Goal: Transaction & Acquisition: Book appointment/travel/reservation

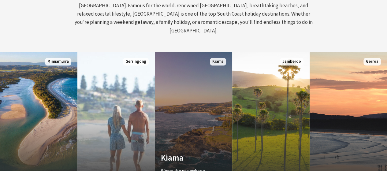
scroll to position [337, 0]
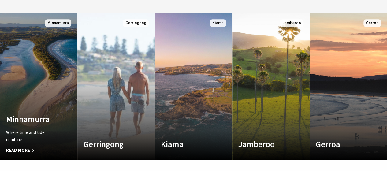
click at [46, 114] on h4 "Minnamurra" at bounding box center [33, 119] width 54 height 10
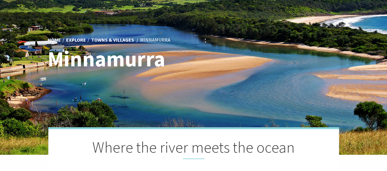
scroll to position [92, 0]
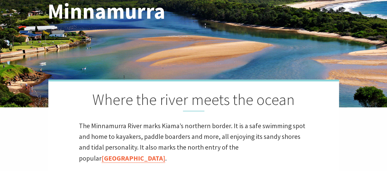
click at [165, 154] on link "Kiama Coast Walk" at bounding box center [134, 158] width 64 height 9
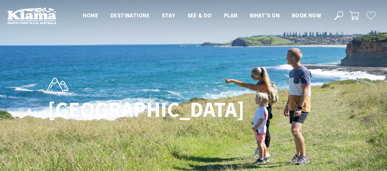
scroll to position [182, 395]
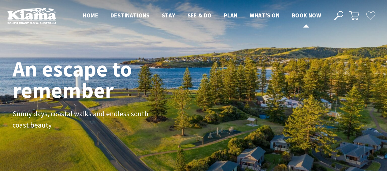
click at [319, 14] on span "Book now" at bounding box center [306, 15] width 29 height 7
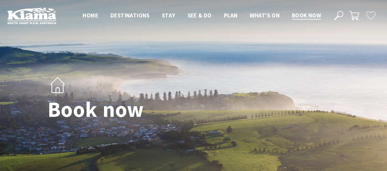
select select "3"
select select "2"
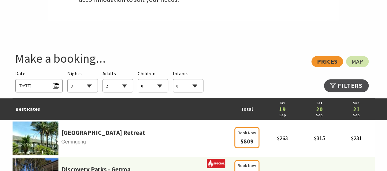
scroll to position [337, 0]
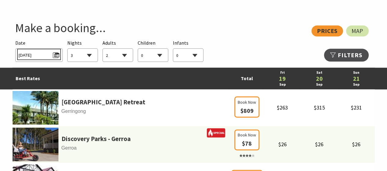
click at [56, 55] on span "[DATE]" at bounding box center [39, 54] width 41 height 8
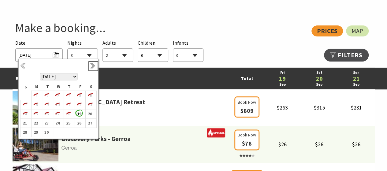
click at [94, 65] on link "Next" at bounding box center [93, 66] width 7 height 7
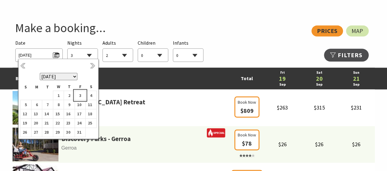
click at [81, 95] on b "3" at bounding box center [79, 96] width 8 height 8
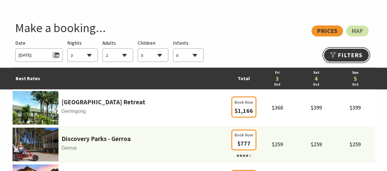
click at [350, 54] on link "Refine Results >>" at bounding box center [346, 55] width 45 height 13
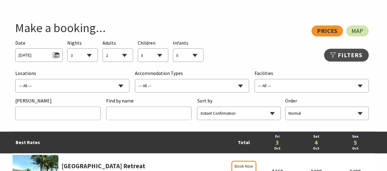
click at [121, 85] on select "--- All --- Bombo Gerringong Gerroa [GEOGRAPHIC_DATA] [GEOGRAPHIC_DATA] [GEOGRA…" at bounding box center [73, 85] width 114 height 13
select select "Minnamurra"
click at [16, 79] on select "--- All --- Bombo Gerringong Gerroa [GEOGRAPHIC_DATA] [GEOGRAPHIC_DATA] [GEOGRA…" at bounding box center [73, 85] width 114 height 13
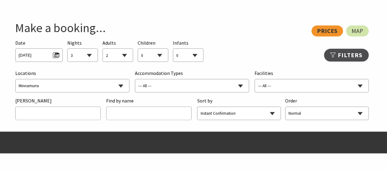
click at [242, 85] on select "--- All --- B&B/Guesthouse Budget/Backpackers Caravan Parks & Camping Chalets/V…" at bounding box center [192, 85] width 114 height 13
select select "Hotels / Motels / Resorts"
click at [135, 79] on select "--- All --- B&B/Guesthouse Budget/Backpackers Caravan Parks & Camping Chalets/V…" at bounding box center [192, 85] width 114 height 13
click at [361, 111] on select "Normal Reverse" at bounding box center [327, 113] width 83 height 13
click at [286, 107] on select "Normal Reverse" at bounding box center [327, 113] width 83 height 13
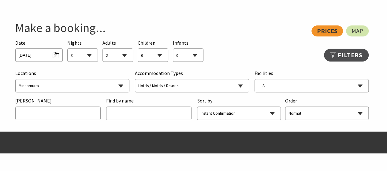
click at [330, 31] on div "View: Prices Map" at bounding box center [191, 30] width 356 height 11
click at [332, 33] on div "View: Prices Map" at bounding box center [191, 30] width 356 height 11
click at [26, 111] on input "text" at bounding box center [58, 113] width 85 height 13
type input "700"
click at [273, 112] on select "Instant Confirmation Rating Price Name Location Hot Deals Last Minute Available" at bounding box center [238, 113] width 83 height 13
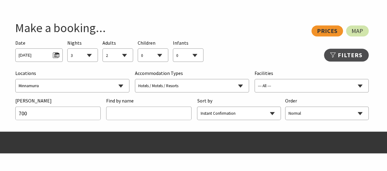
select select "price"
click at [197, 107] on select "Instant Confirmation Rating Price Name Location Hot Deals Last Minute Available" at bounding box center [238, 113] width 83 height 13
click at [55, 55] on span "Fri 03/10/2025" at bounding box center [39, 54] width 41 height 8
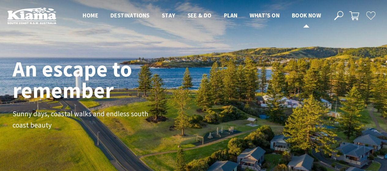
click at [299, 15] on span "Book now" at bounding box center [306, 15] width 29 height 7
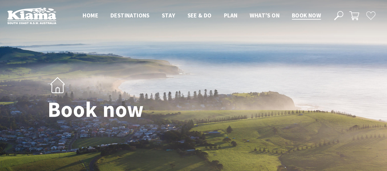
select select "3"
select select "2"
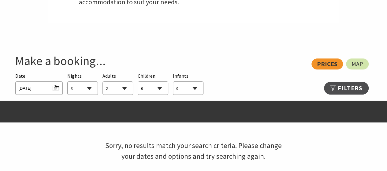
scroll to position [306, 0]
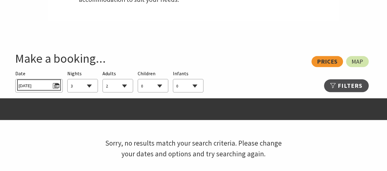
click at [55, 85] on span "Fri 03/10/2025" at bounding box center [39, 85] width 41 height 8
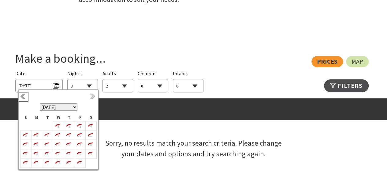
click at [21, 95] on link "Previous" at bounding box center [23, 96] width 7 height 7
click at [22, 94] on link "Previous" at bounding box center [23, 96] width 7 height 7
click at [23, 95] on link "Previous" at bounding box center [23, 96] width 7 height 7
click at [24, 94] on link "Previous" at bounding box center [23, 96] width 7 height 7
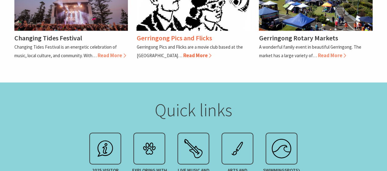
scroll to position [704, 0]
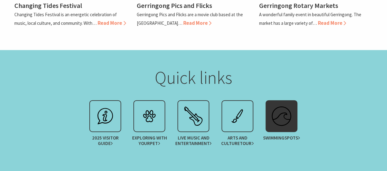
click at [284, 135] on span "Swimming spots" at bounding box center [281, 138] width 37 height 6
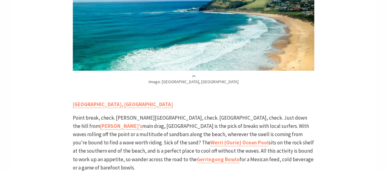
scroll to position [1163, 0]
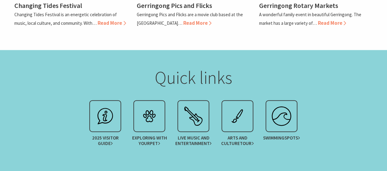
scroll to position [9, 392]
